Goal: Task Accomplishment & Management: Manage account settings

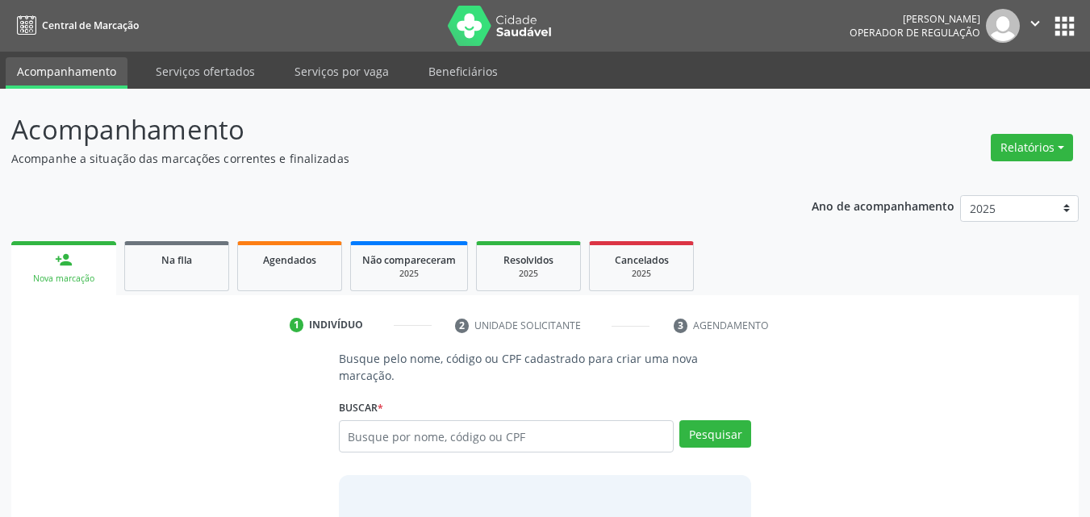
click at [288, 292] on ul "person_add Nova marcação Na fila Agendados Não compareceram 2025 Resolvidos 202…" at bounding box center [544, 266] width 1067 height 58
click at [304, 253] on span "Agendados" at bounding box center [289, 260] width 53 height 14
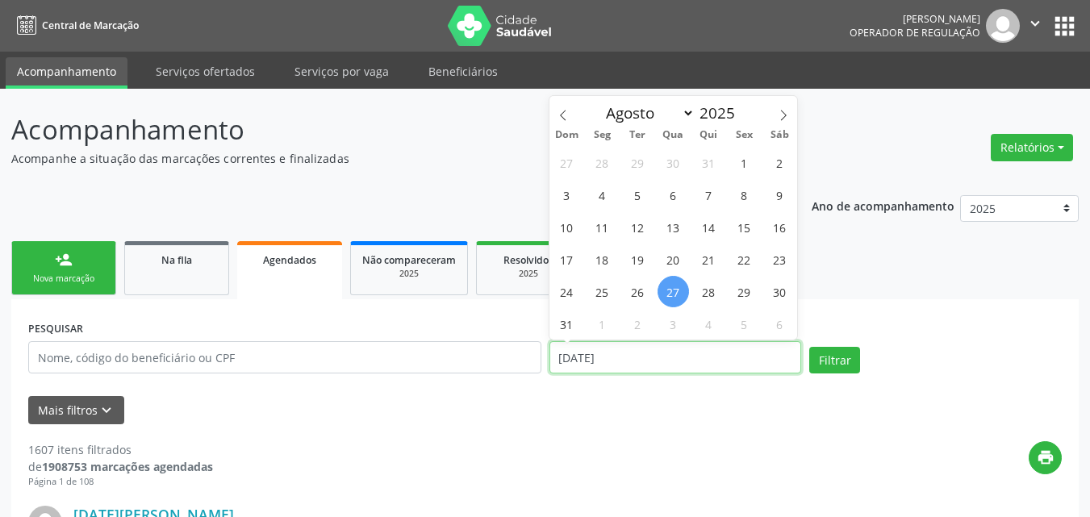
click at [641, 344] on input "[DATE]" at bounding box center [675, 357] width 253 height 32
click at [777, 113] on span at bounding box center [783, 109] width 27 height 27
click at [558, 118] on icon at bounding box center [562, 115] width 11 height 11
select select "7"
click at [738, 158] on span "1" at bounding box center [744, 162] width 31 height 31
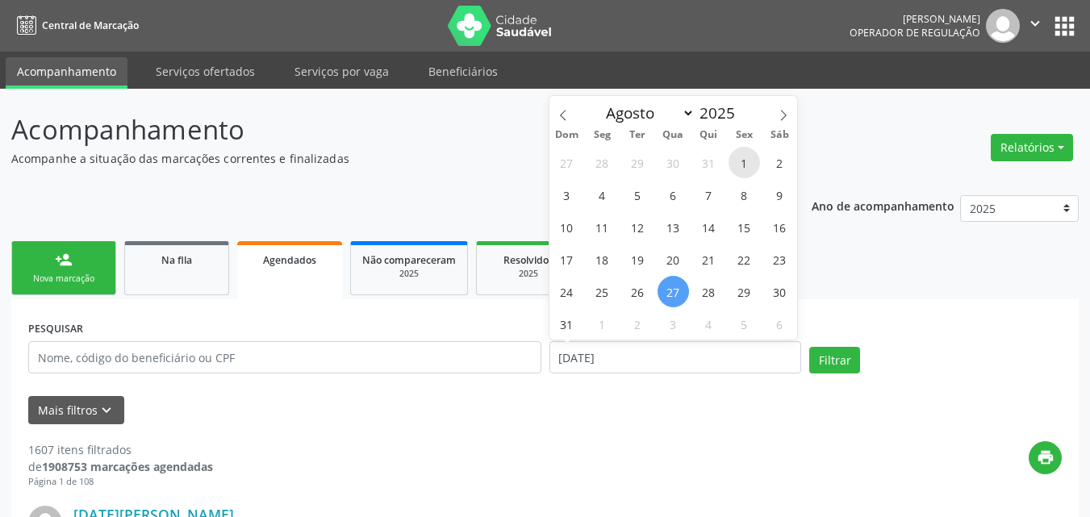
type input "[DATE]"
click at [785, 110] on icon at bounding box center [783, 115] width 11 height 11
select select "8"
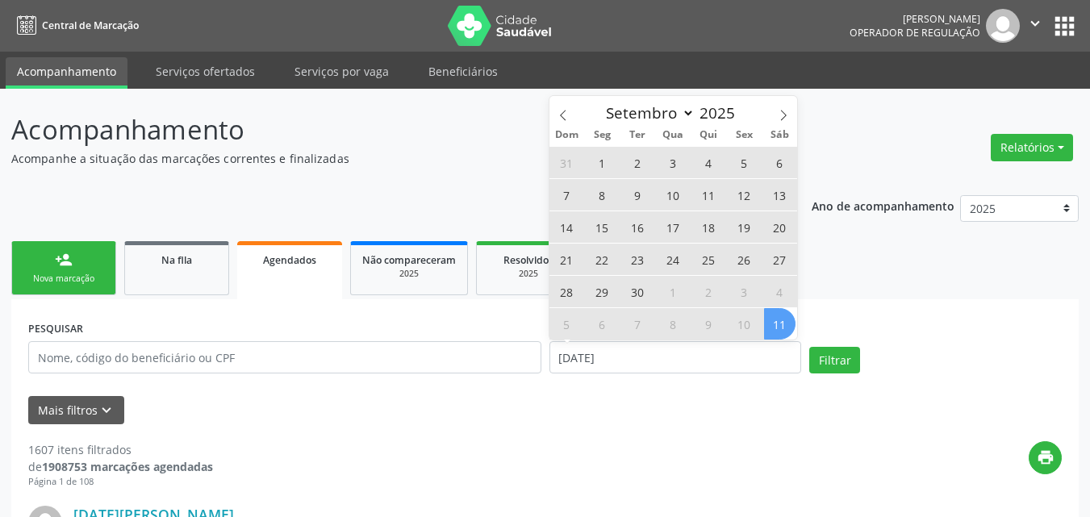
click at [782, 322] on span "11" at bounding box center [779, 323] width 31 height 31
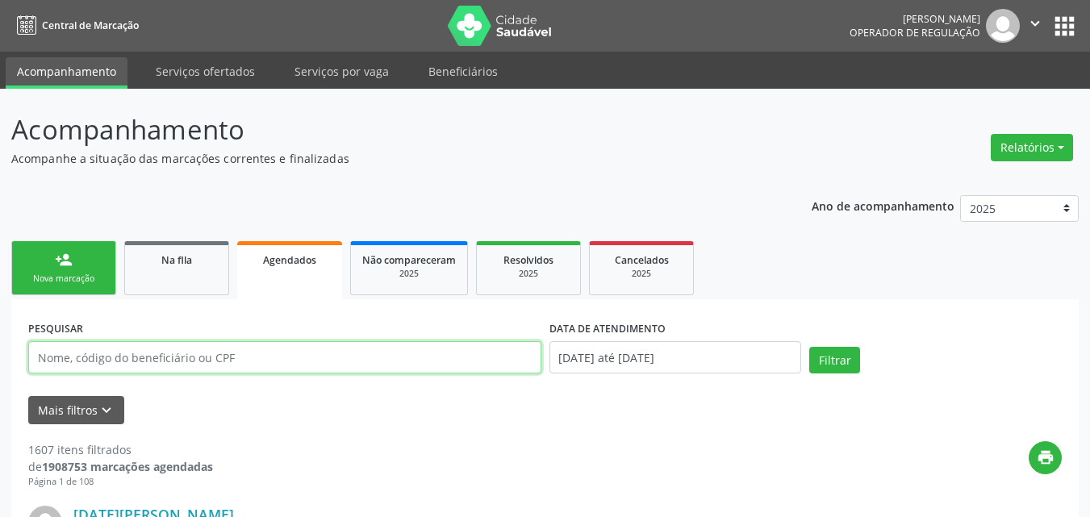
paste input "9000094473"
type input "9000094473"
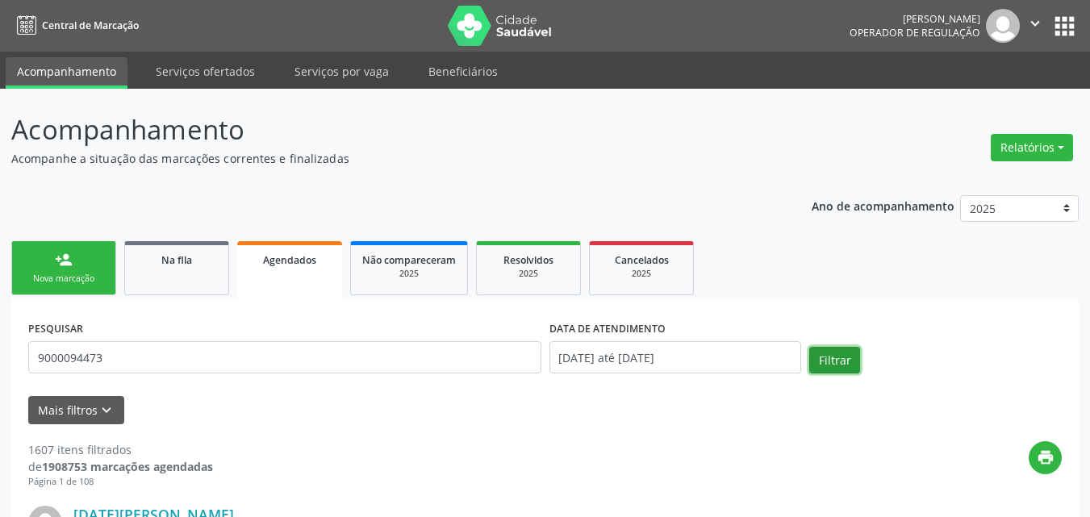
click at [827, 365] on button "Filtrar" at bounding box center [834, 360] width 51 height 27
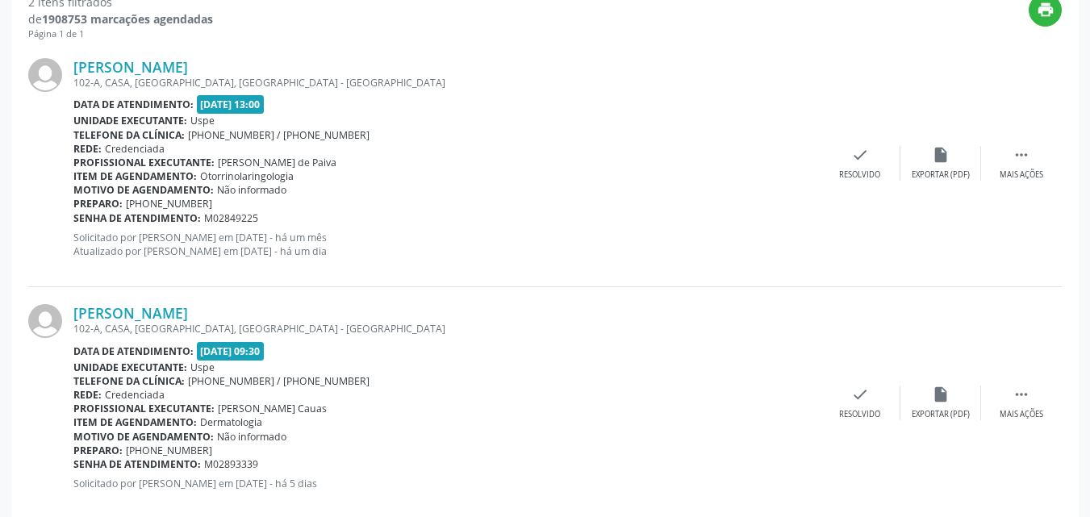
scroll to position [445, 0]
